Goal: Information Seeking & Learning: Learn about a topic

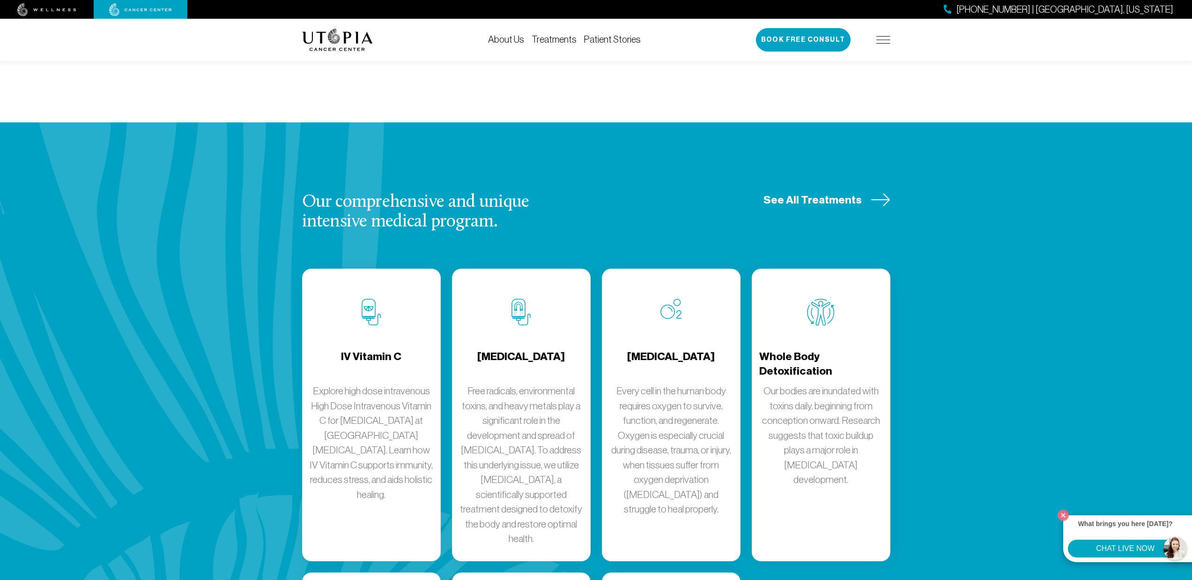
scroll to position [1130, 0]
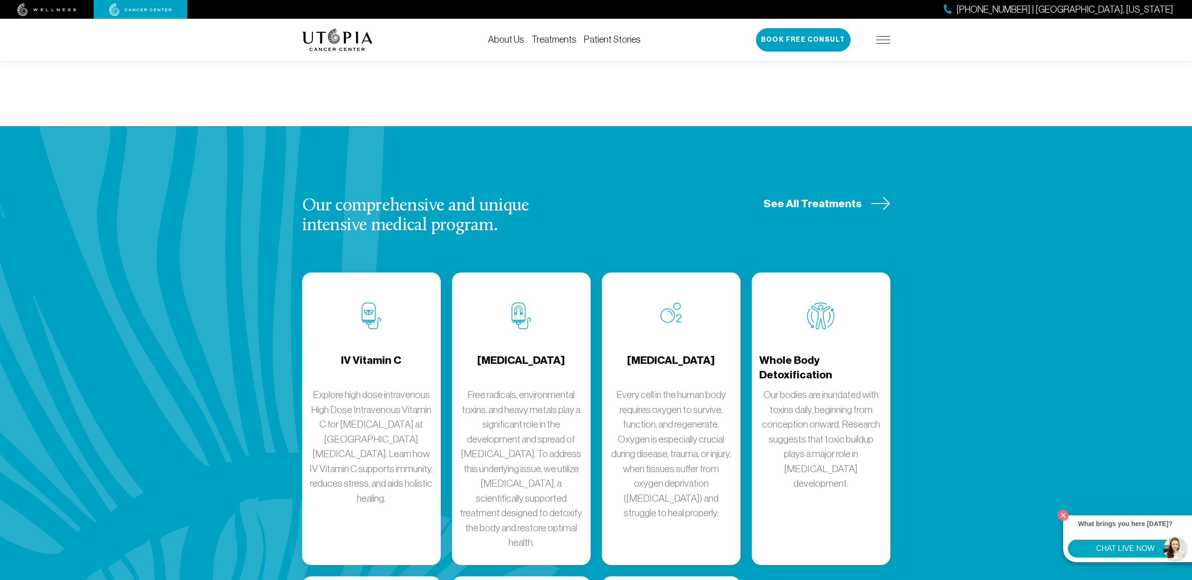
click at [371, 353] on h4 "IV Vitamin C" at bounding box center [371, 368] width 60 height 30
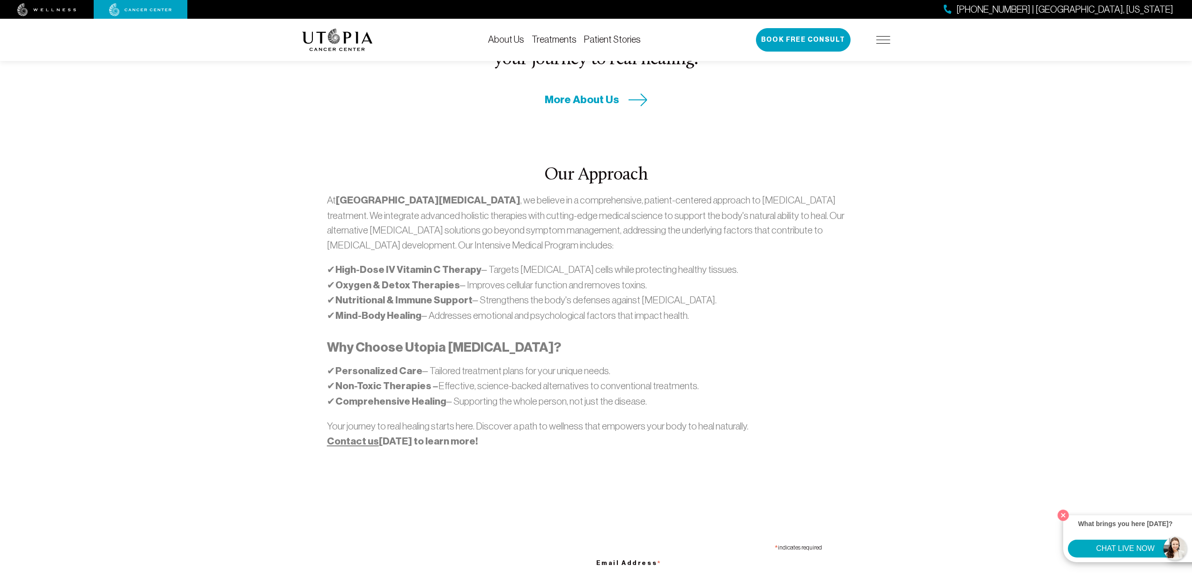
scroll to position [311, 0]
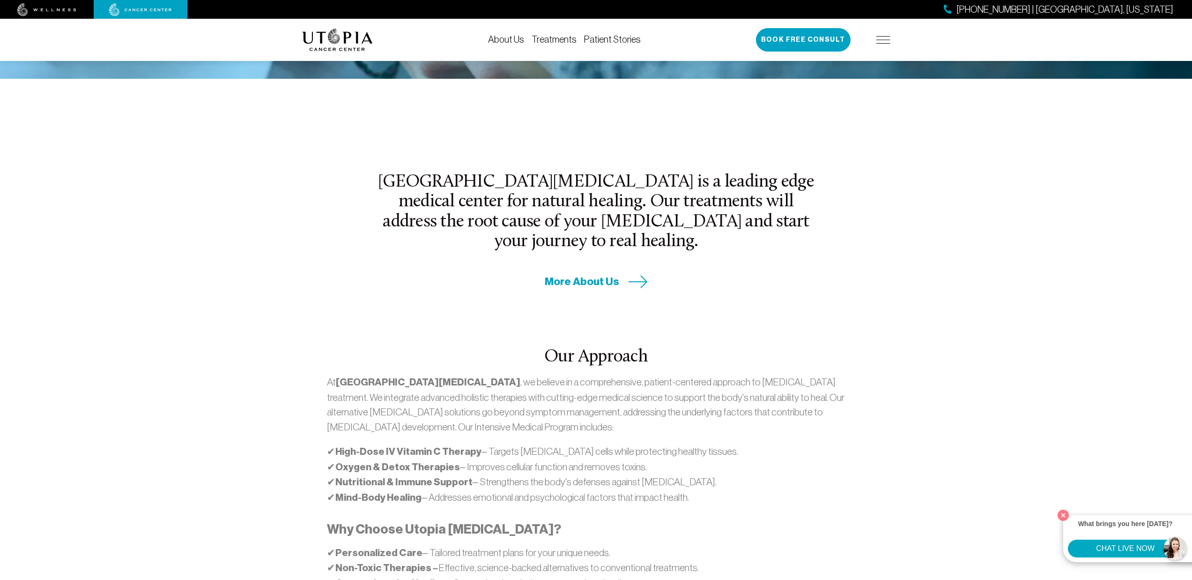
click at [65, 11] on img at bounding box center [46, 9] width 59 height 13
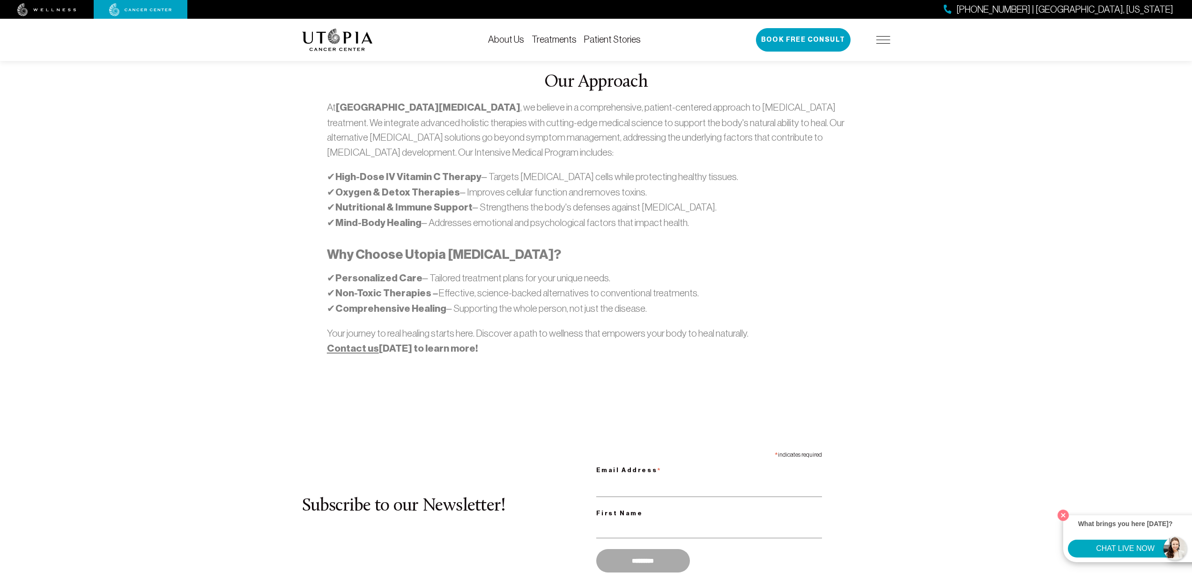
scroll to position [574, 0]
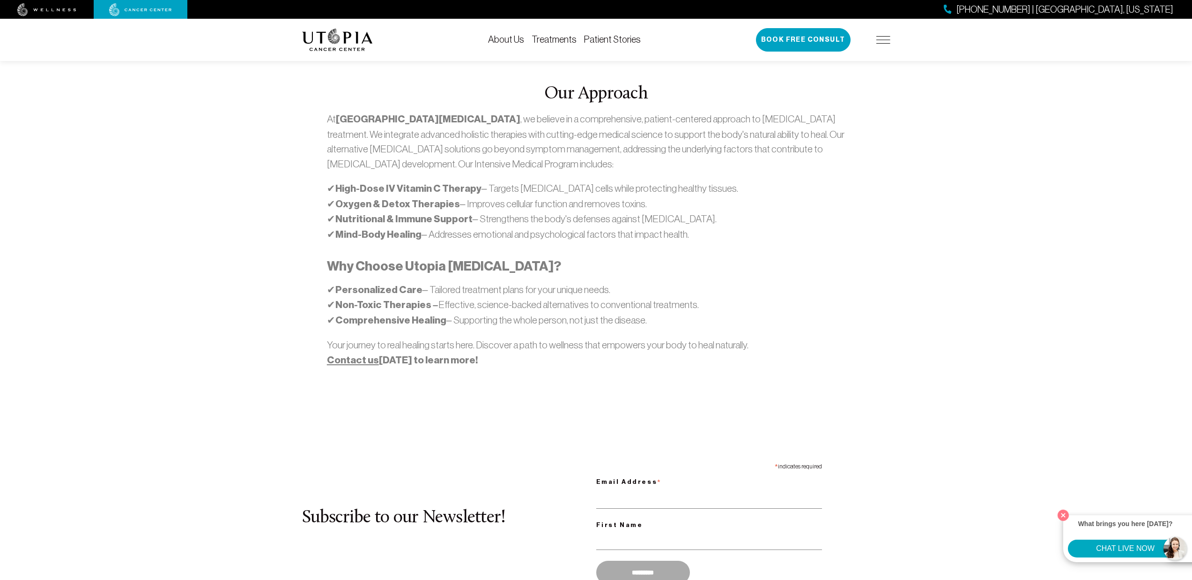
click at [52, 10] on img at bounding box center [46, 9] width 59 height 13
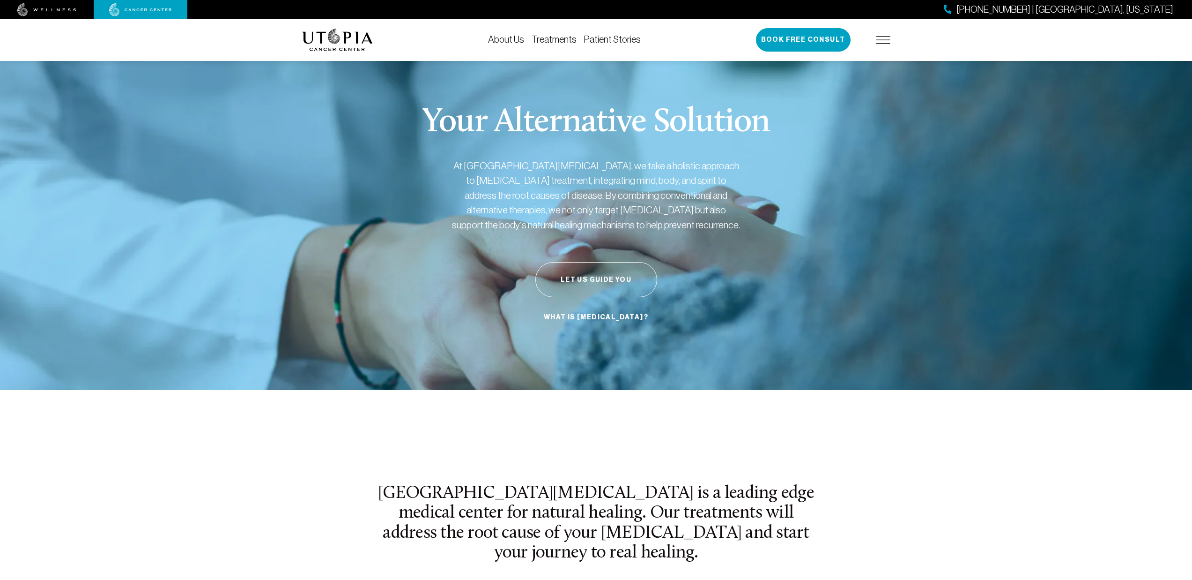
click at [337, 43] on img at bounding box center [337, 40] width 71 height 22
click at [569, 43] on link "Treatments" at bounding box center [554, 39] width 45 height 10
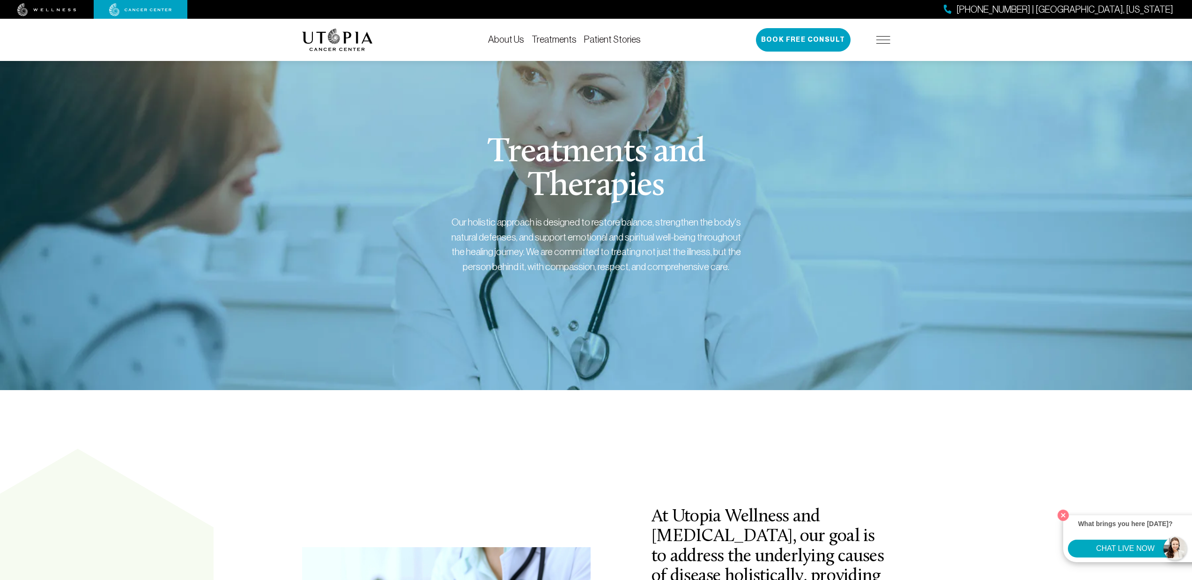
click at [568, 42] on link "Treatments" at bounding box center [554, 39] width 45 height 10
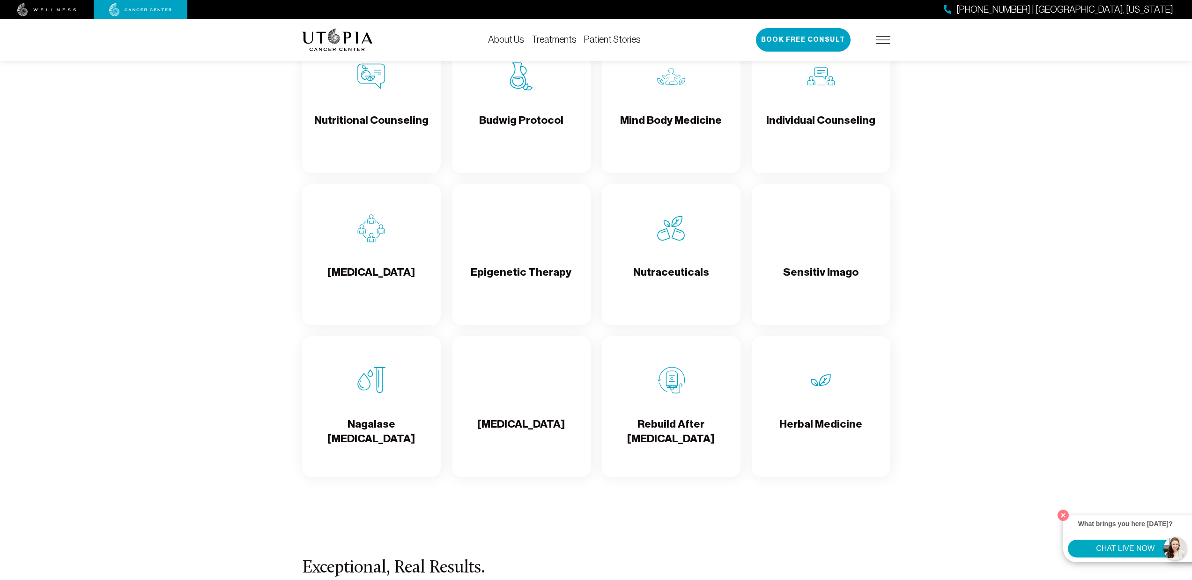
scroll to position [1554, 0]
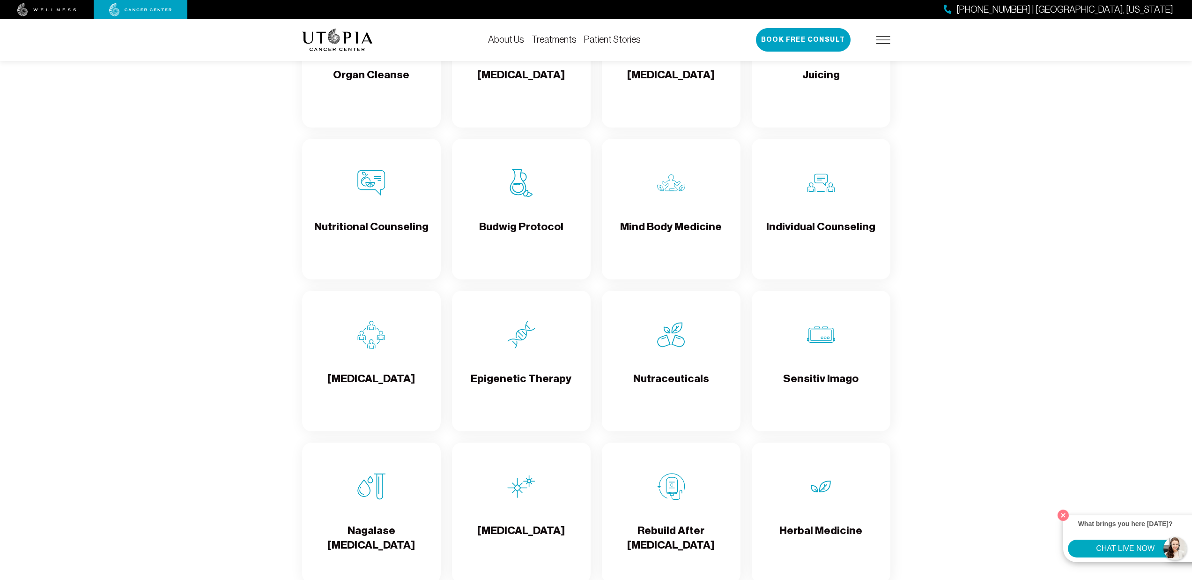
click at [515, 234] on h4 "Budwig Protocol" at bounding box center [521, 234] width 84 height 30
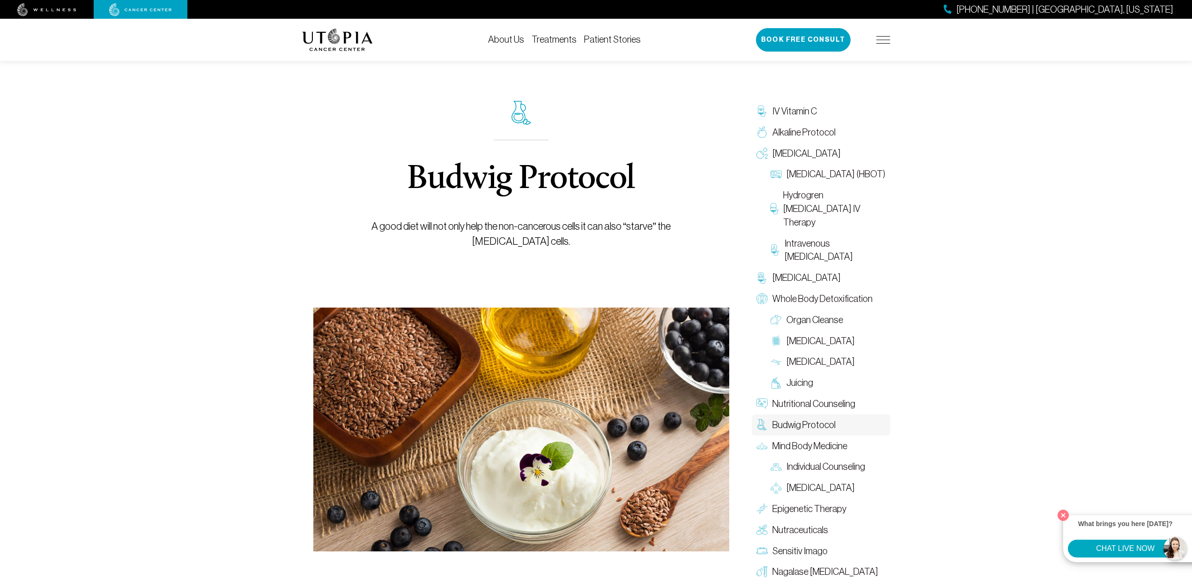
click at [327, 143] on div "Budwig Protocol A good diet will not only help the non-cancerous cells it can a…" at bounding box center [521, 296] width 439 height 509
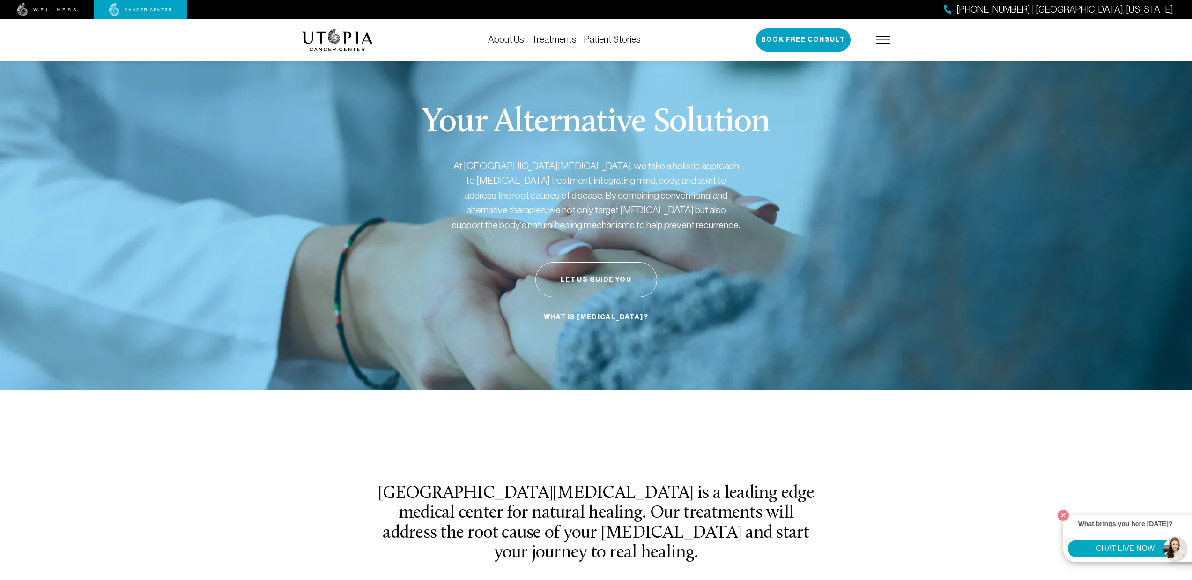
click at [1169, 546] on button "CHAT LIVE NOW" at bounding box center [1125, 548] width 115 height 18
click at [1006, 35] on div "About Us Treatments Patient Stories 727-516-2283 | Tampa, Florida Book Free Con…" at bounding box center [596, 40] width 1192 height 42
click at [956, 43] on div "About Us Treatments Patient Stories 727-516-2283 | Tampa, Florida Book Free Con…" at bounding box center [596, 40] width 1192 height 42
